Goal: Task Accomplishment & Management: Manage account settings

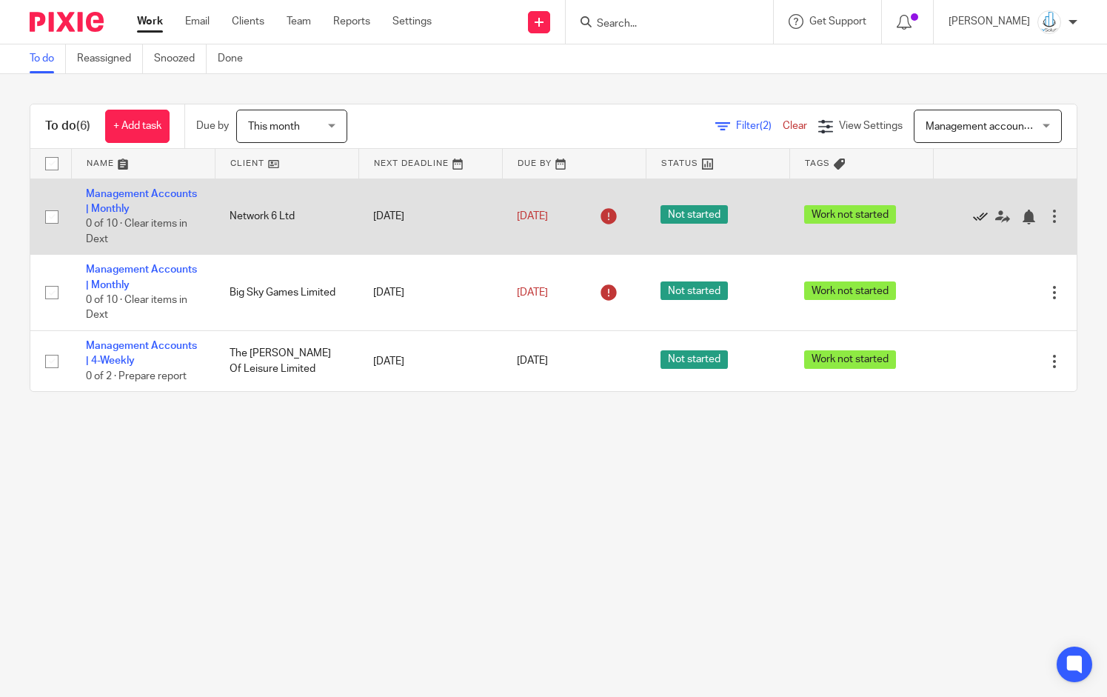
click at [973, 215] on icon at bounding box center [980, 216] width 15 height 15
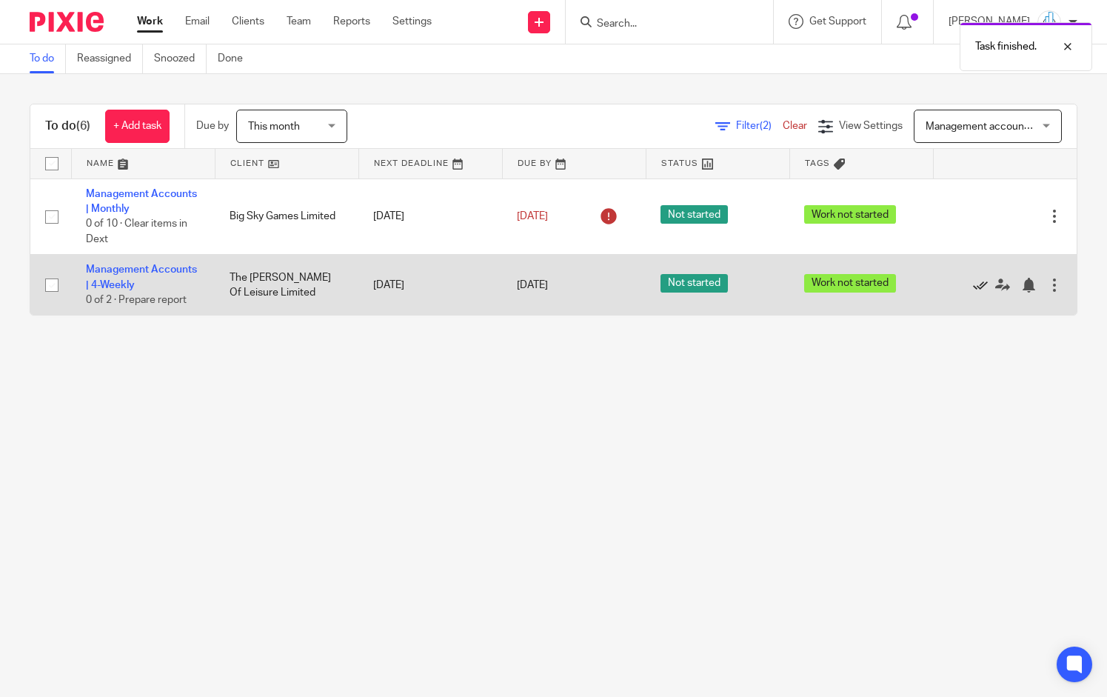
click at [973, 286] on icon at bounding box center [980, 285] width 15 height 15
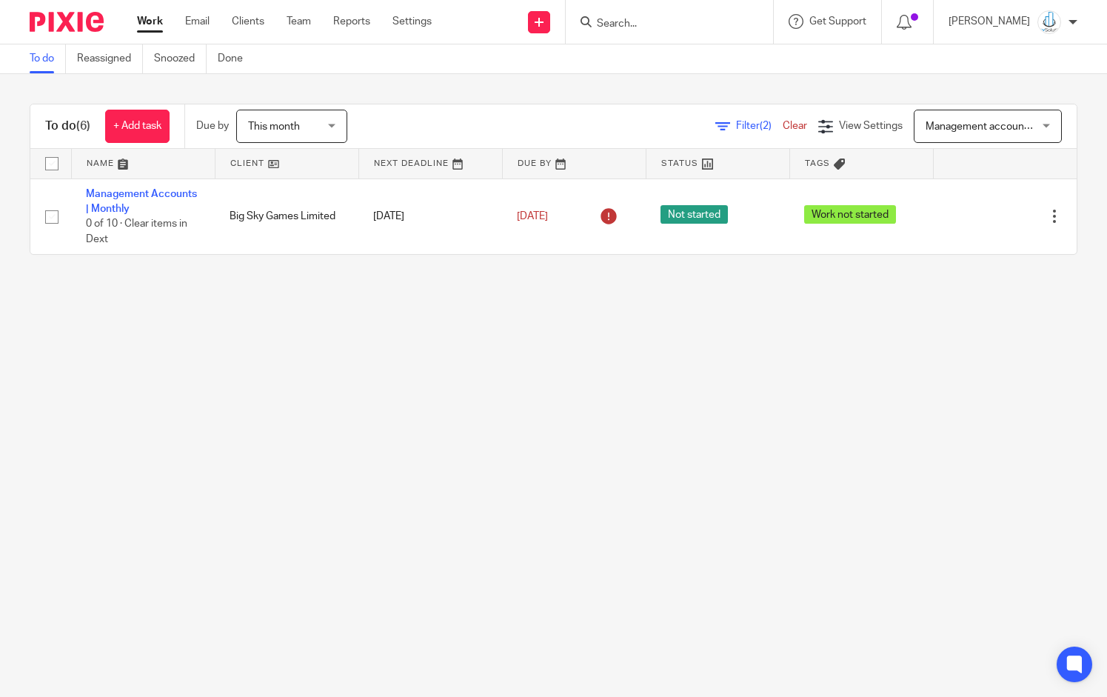
click at [930, 122] on span "Management accounts jobs" at bounding box center [989, 126] width 129 height 10
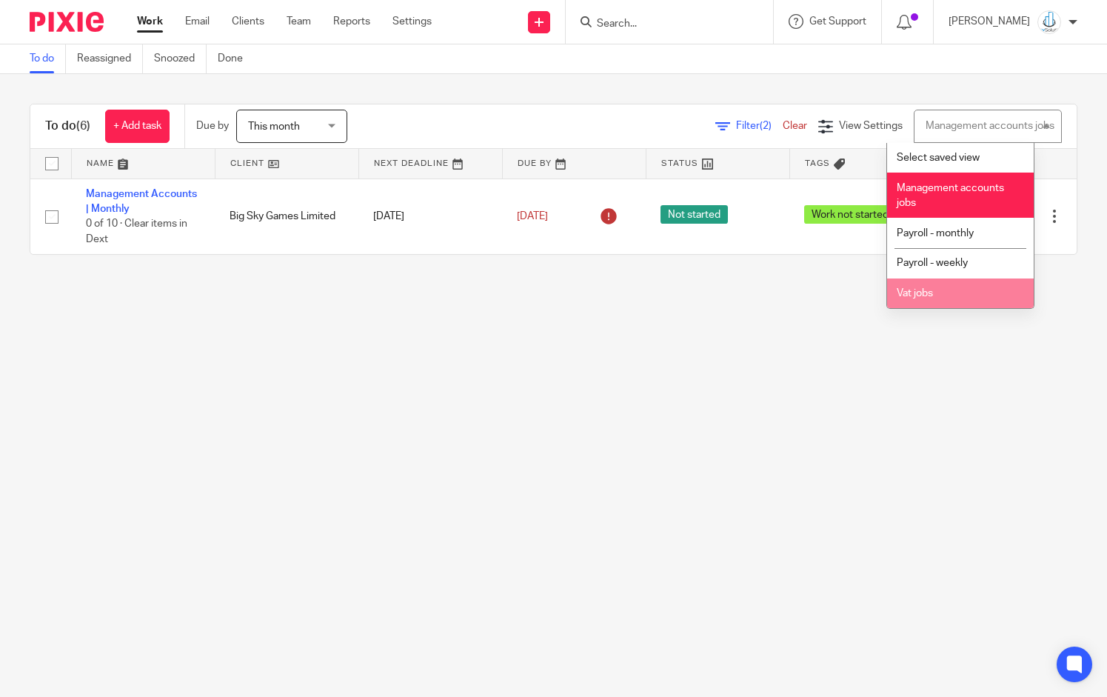
click at [947, 301] on li "Vat jobs" at bounding box center [960, 293] width 147 height 30
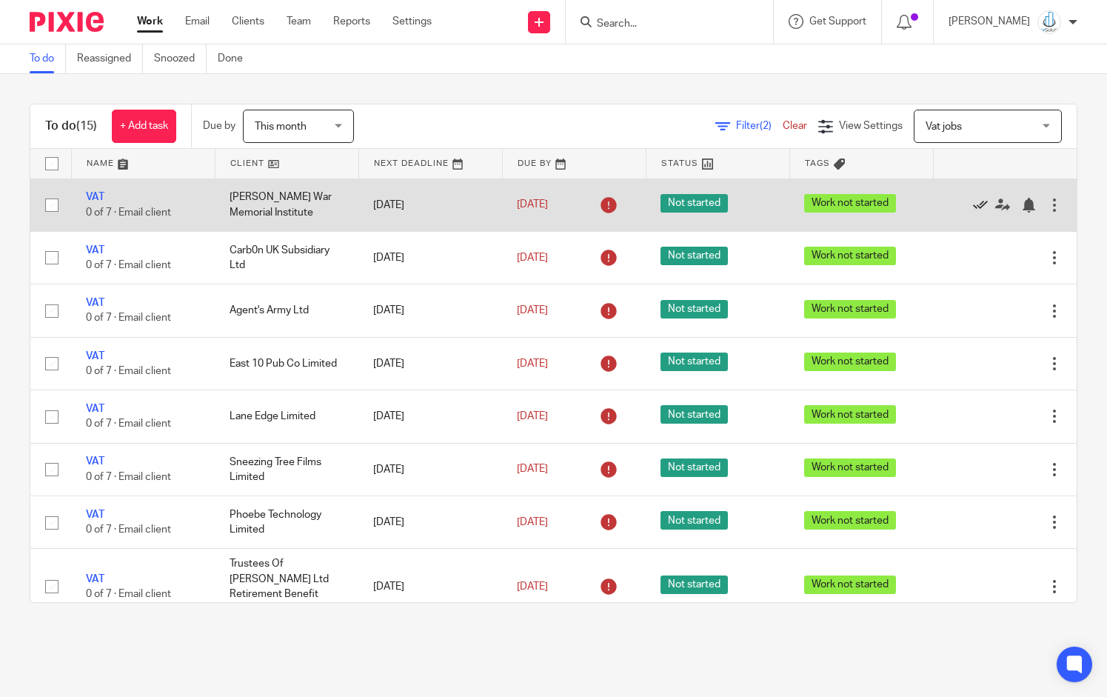
click at [973, 200] on icon at bounding box center [980, 205] width 15 height 15
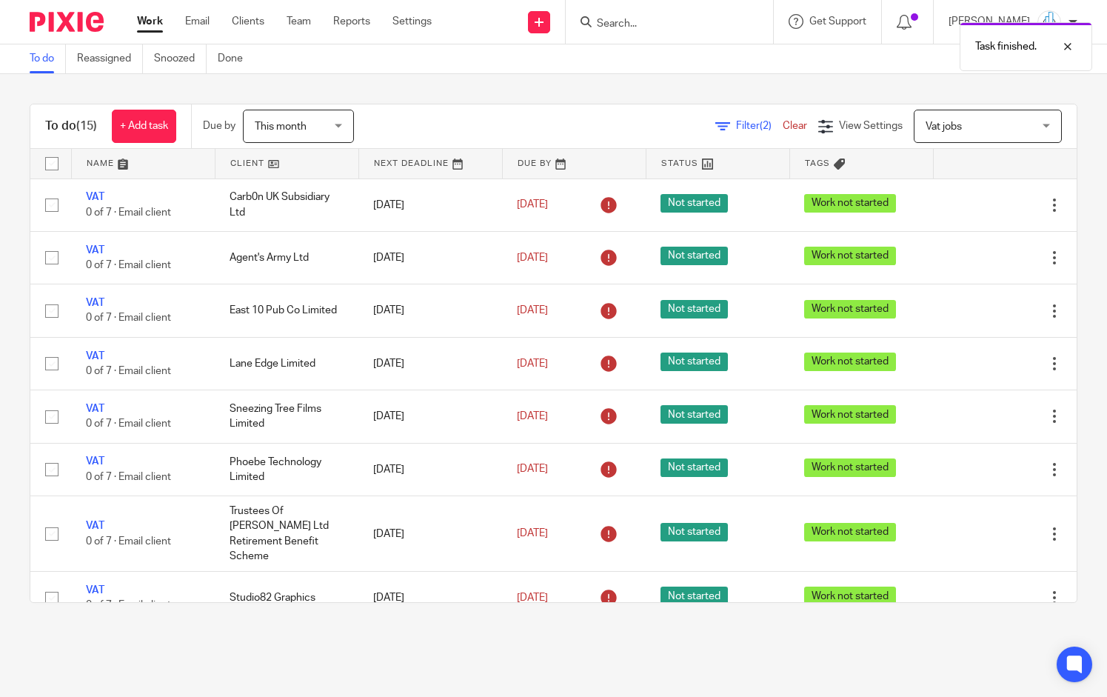
click at [710, 23] on div "Task finished." at bounding box center [823, 43] width 539 height 56
click at [626, 22] on div "Task finished." at bounding box center [823, 43] width 539 height 56
click at [636, 21] on div "Task finished." at bounding box center [823, 43] width 539 height 56
click at [619, 19] on div "Task finished." at bounding box center [823, 43] width 539 height 56
click at [631, 19] on div "Task finished." at bounding box center [823, 43] width 539 height 56
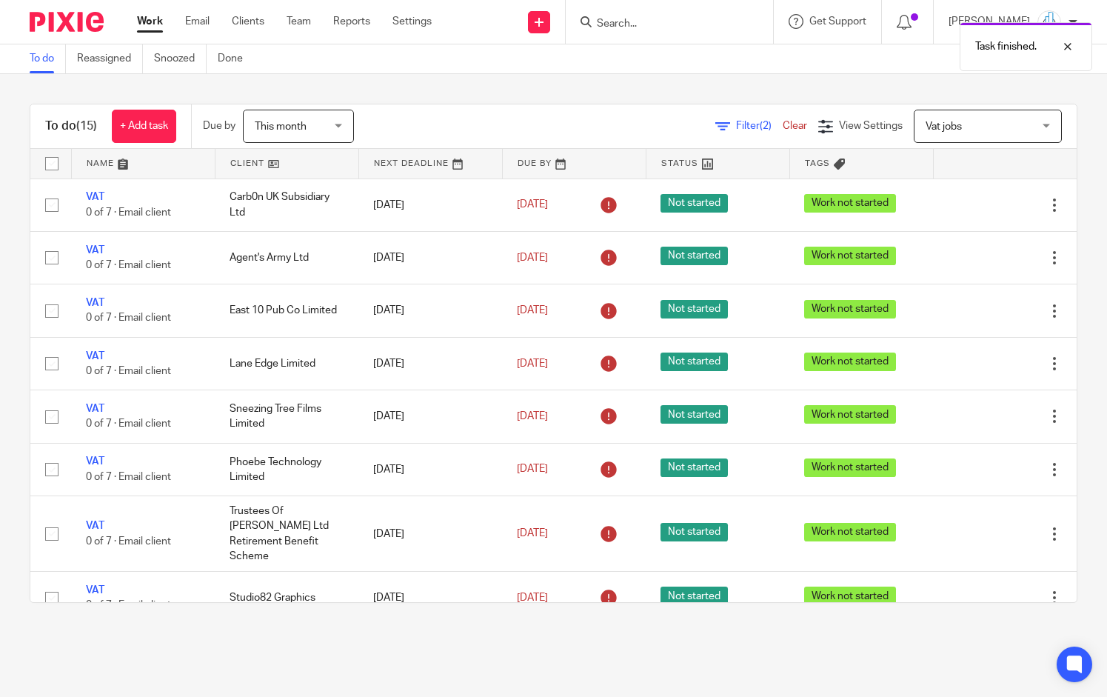
click at [640, 23] on div "Task finished." at bounding box center [823, 43] width 539 height 56
click at [652, 27] on div "Task finished." at bounding box center [823, 43] width 539 height 56
click at [670, 33] on div at bounding box center [669, 22] width 207 height 44
click at [665, 26] on input "Search" at bounding box center [661, 24] width 133 height 13
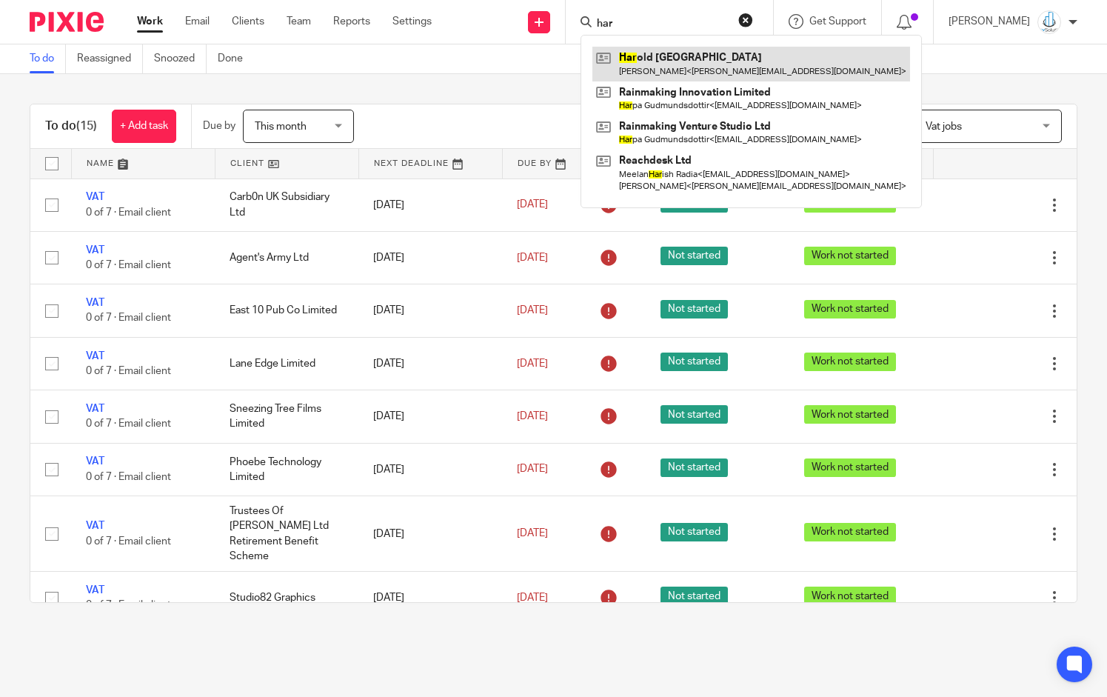
type input "har"
click at [653, 56] on link at bounding box center [751, 64] width 318 height 34
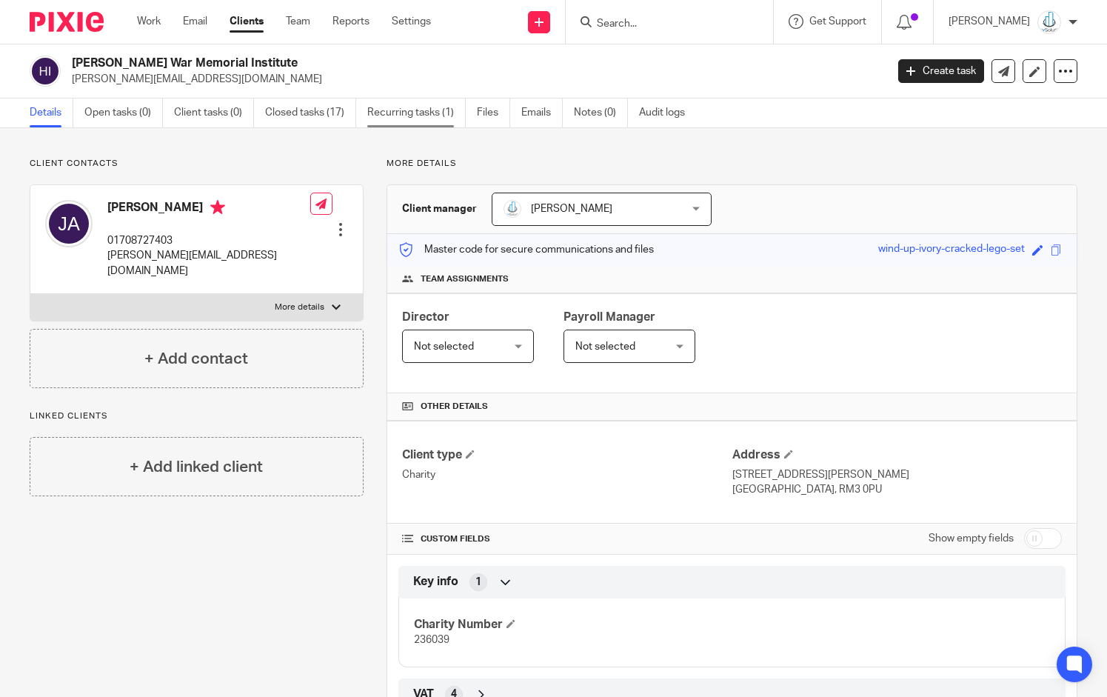
click at [423, 115] on link "Recurring tasks (1)" at bounding box center [416, 112] width 98 height 29
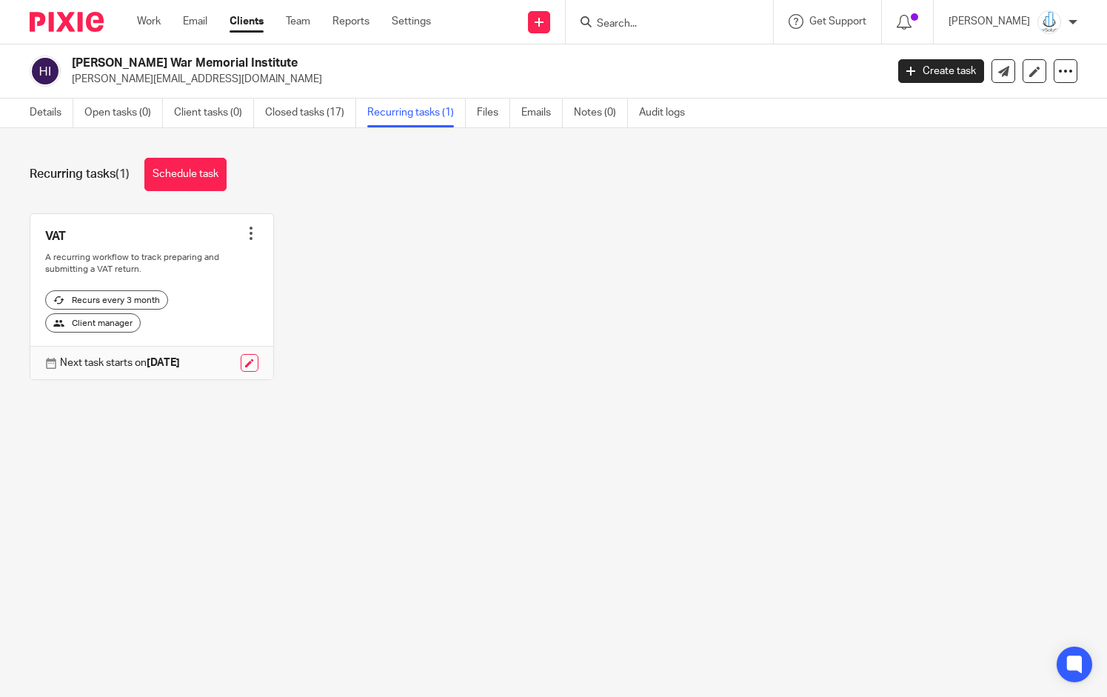
click at [245, 230] on div at bounding box center [251, 233] width 15 height 15
click at [221, 328] on span "Cancel schedule" at bounding box center [190, 326] width 78 height 10
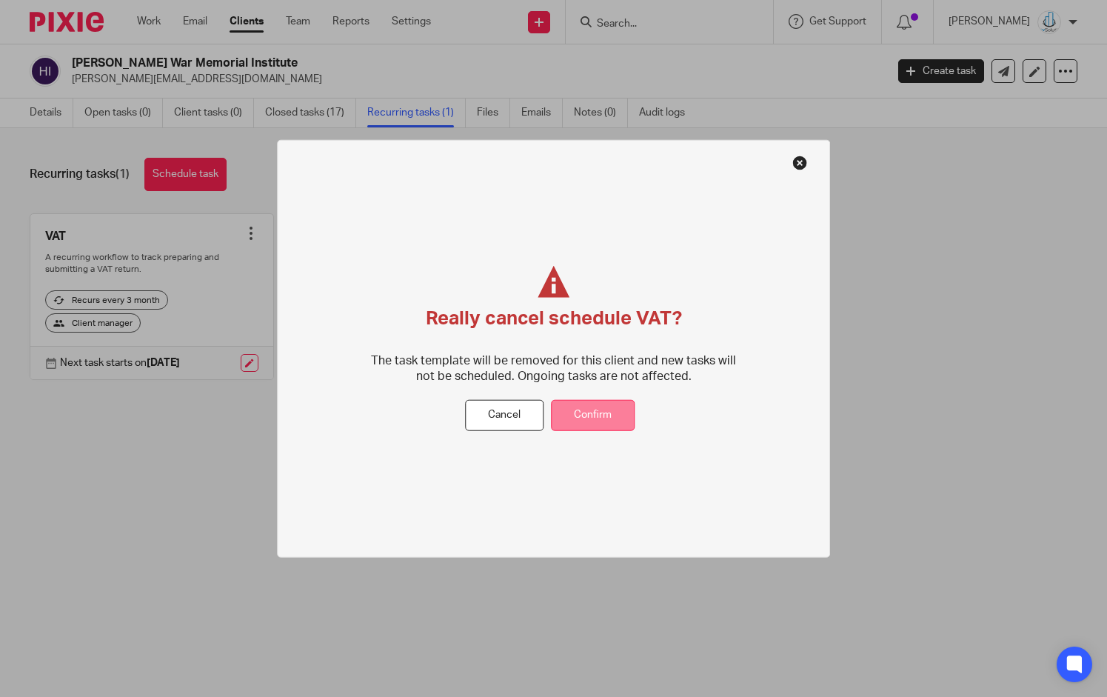
click at [614, 411] on button "Confirm" at bounding box center [593, 415] width 84 height 32
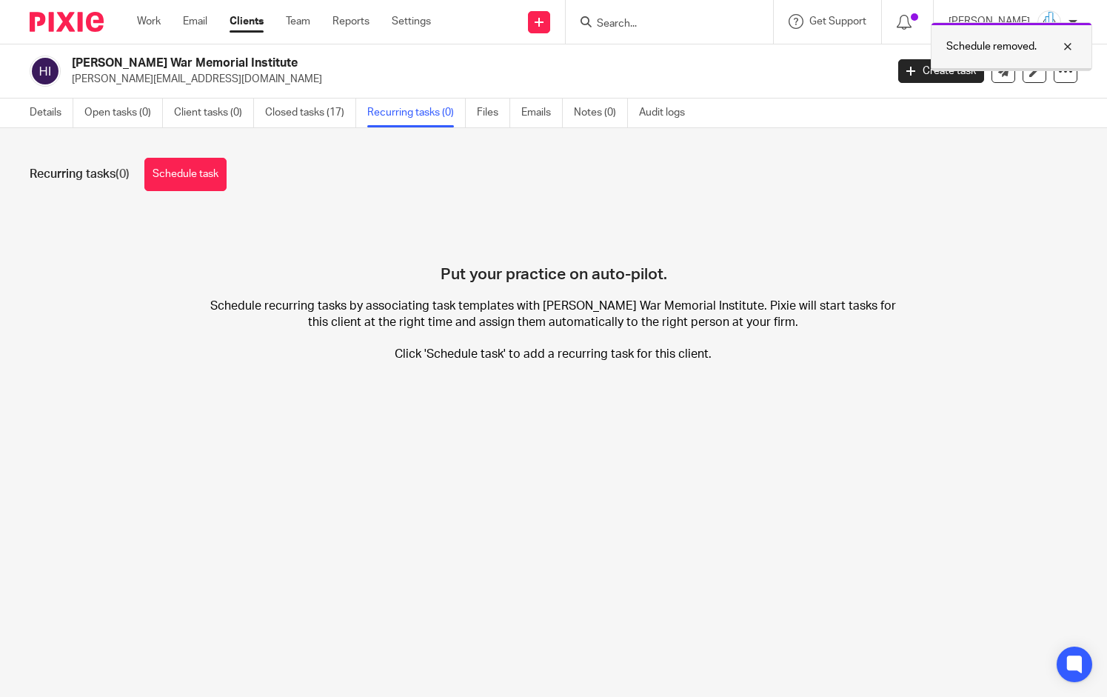
click at [1055, 70] on div "Schedule removed." at bounding box center [1010, 46] width 161 height 49
click at [1058, 70] on icon at bounding box center [1065, 71] width 15 height 15
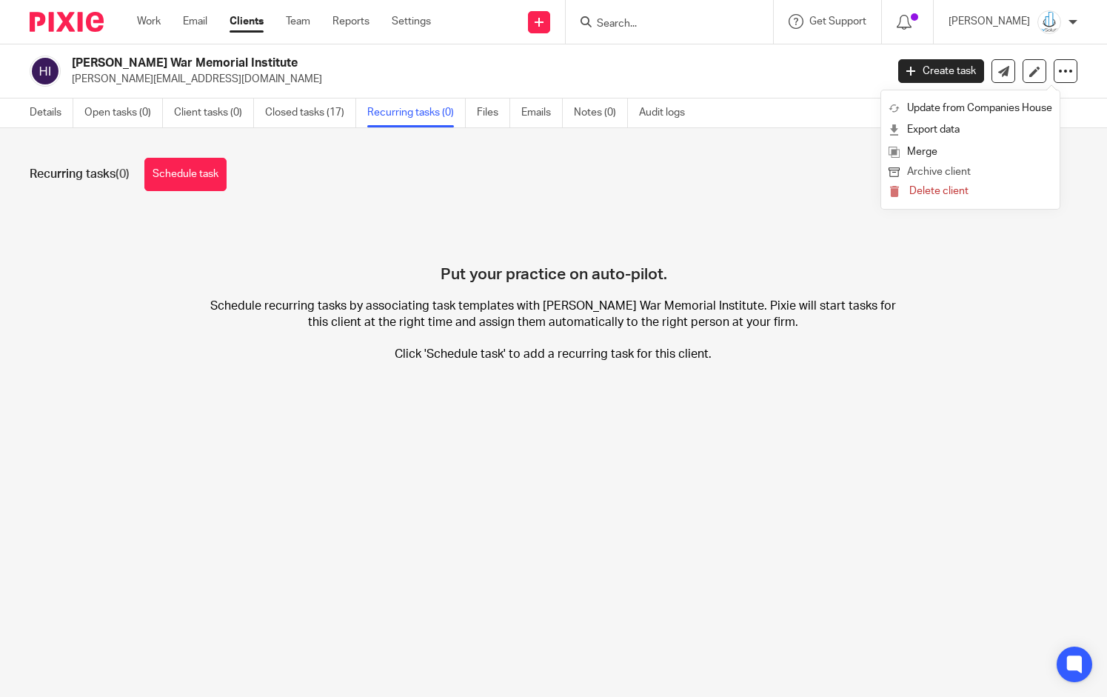
click at [947, 172] on button "Archive client" at bounding box center [970, 172] width 164 height 19
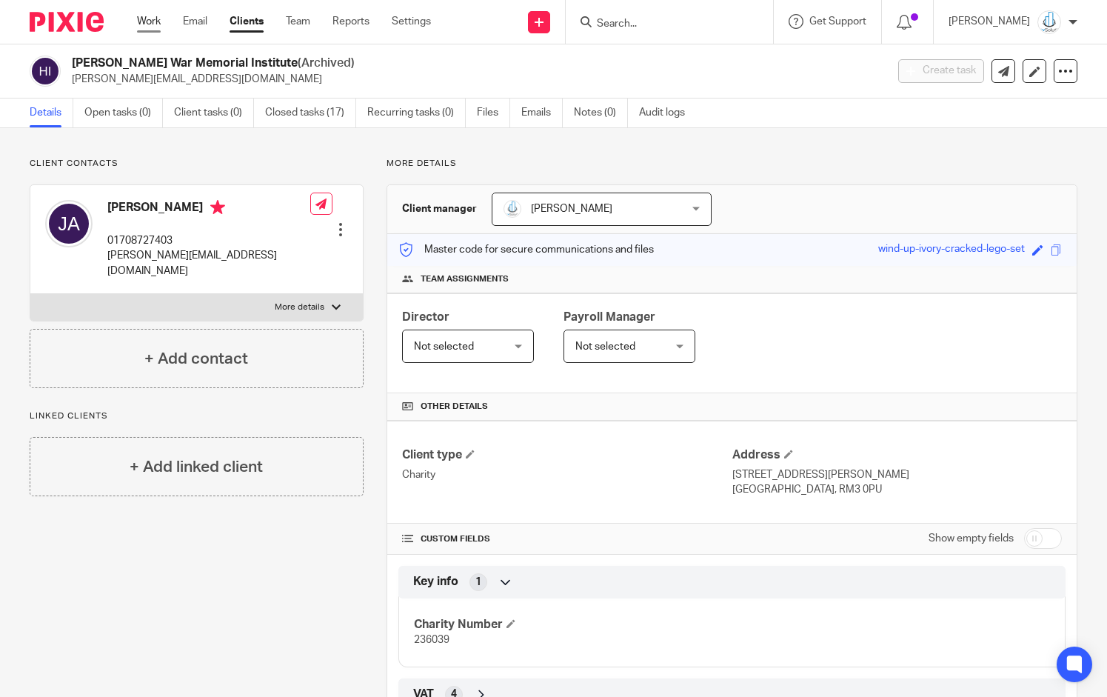
click at [154, 24] on link "Work" at bounding box center [149, 21] width 24 height 15
